Goal: Check status: Check status

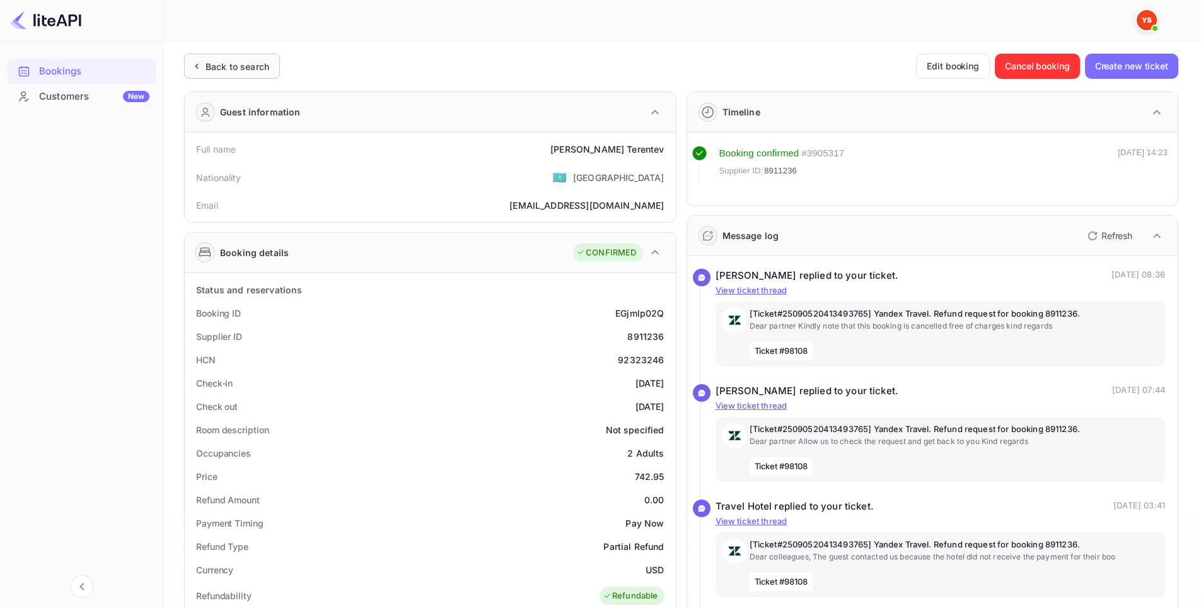
click at [212, 57] on div "Back to search" at bounding box center [232, 66] width 96 height 25
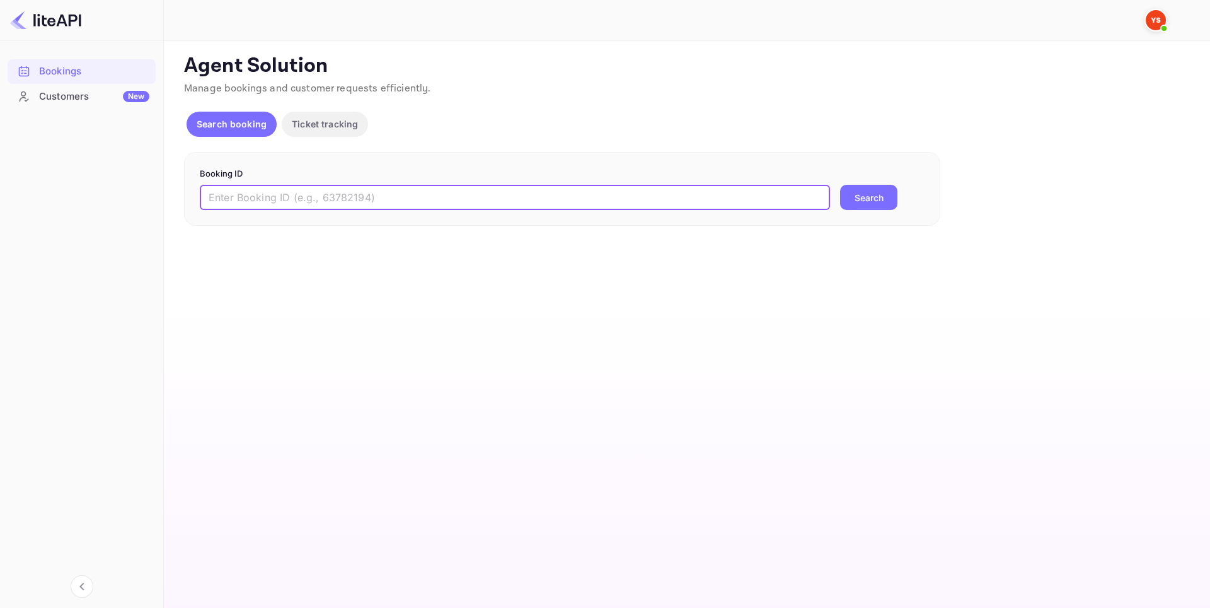
click at [325, 198] on input "text" at bounding box center [515, 197] width 630 height 25
paste input "9299320"
type input "9299320"
click at [857, 198] on button "Search" at bounding box center [868, 197] width 57 height 25
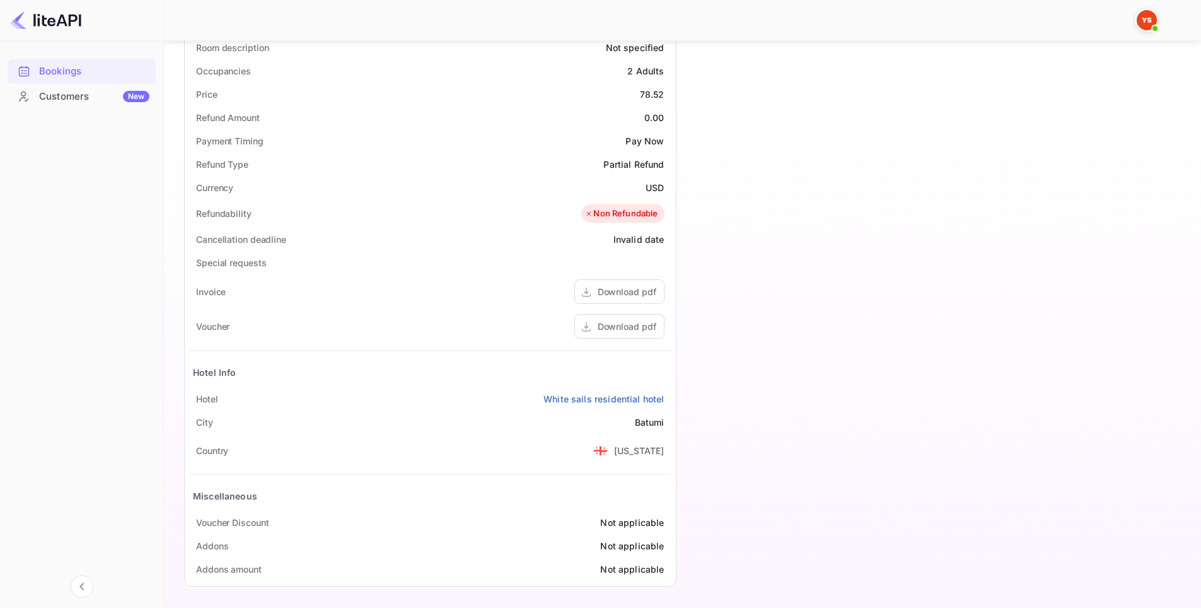
scroll to position [384, 0]
click at [641, 396] on link "White sails residential hotel" at bounding box center [603, 396] width 120 height 13
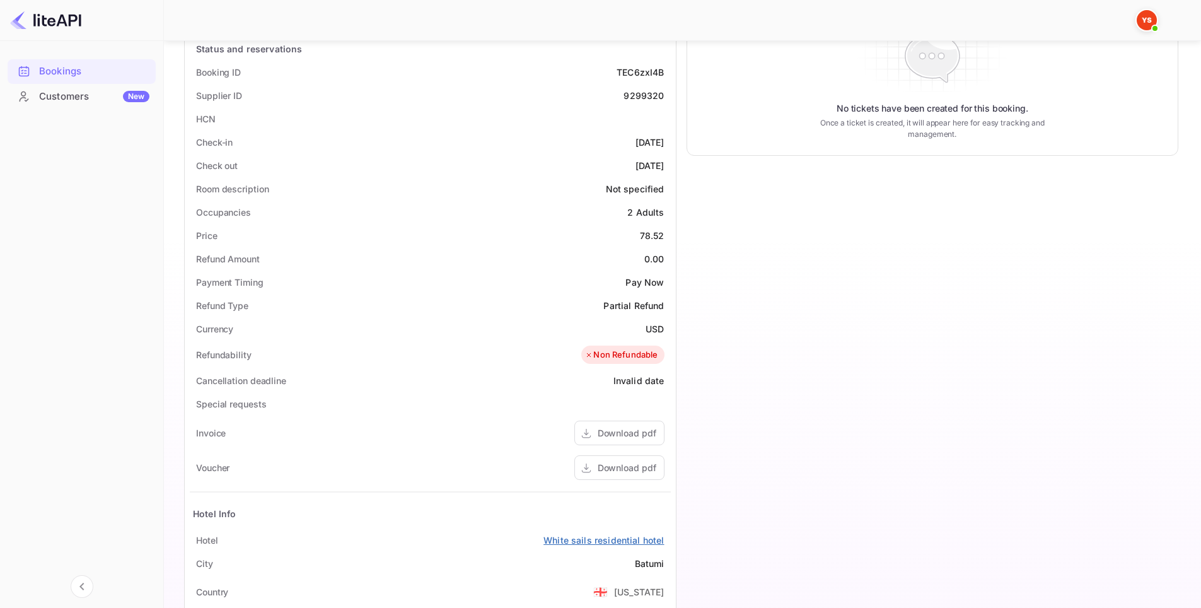
scroll to position [321, 0]
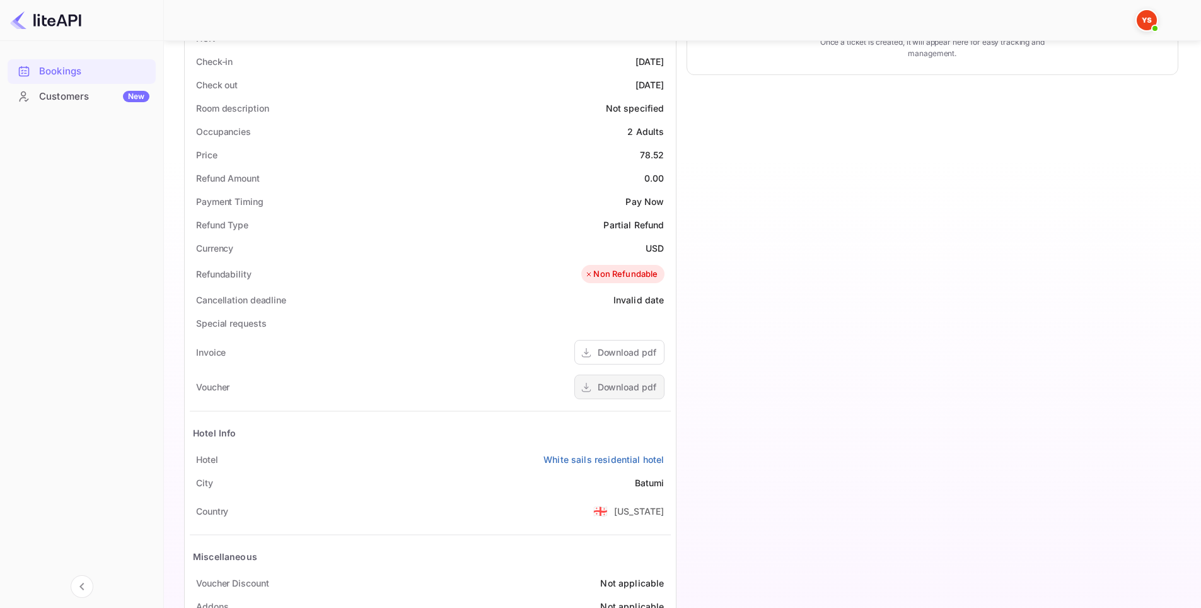
click at [638, 381] on div "Download pdf" at bounding box center [627, 386] width 59 height 13
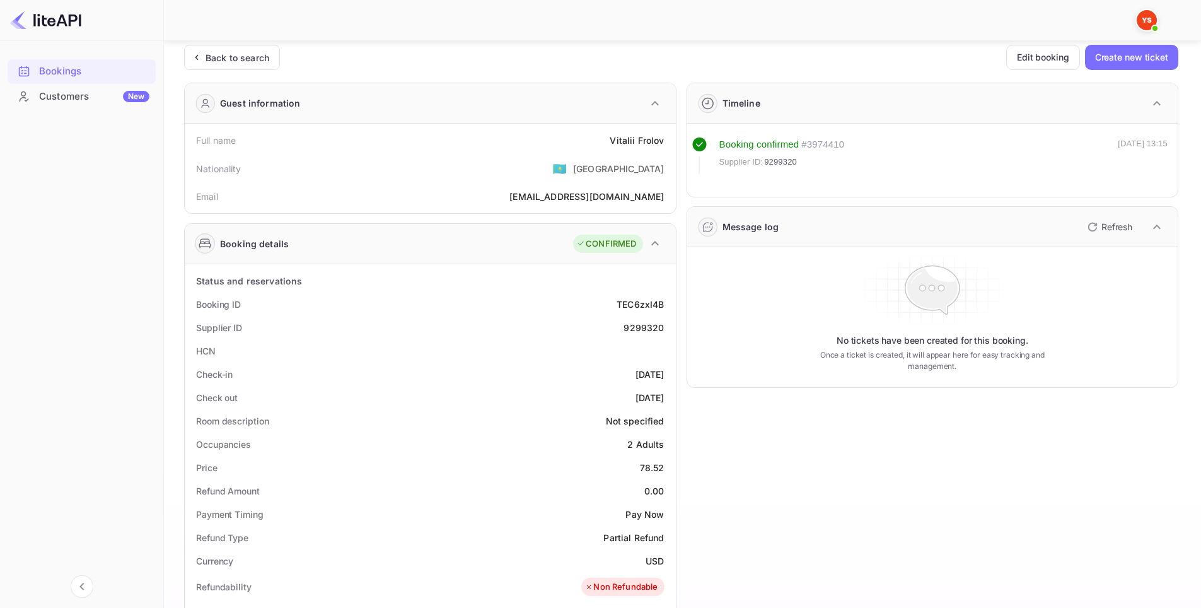
scroll to position [0, 0]
